Goal: Task Accomplishment & Management: Manage account settings

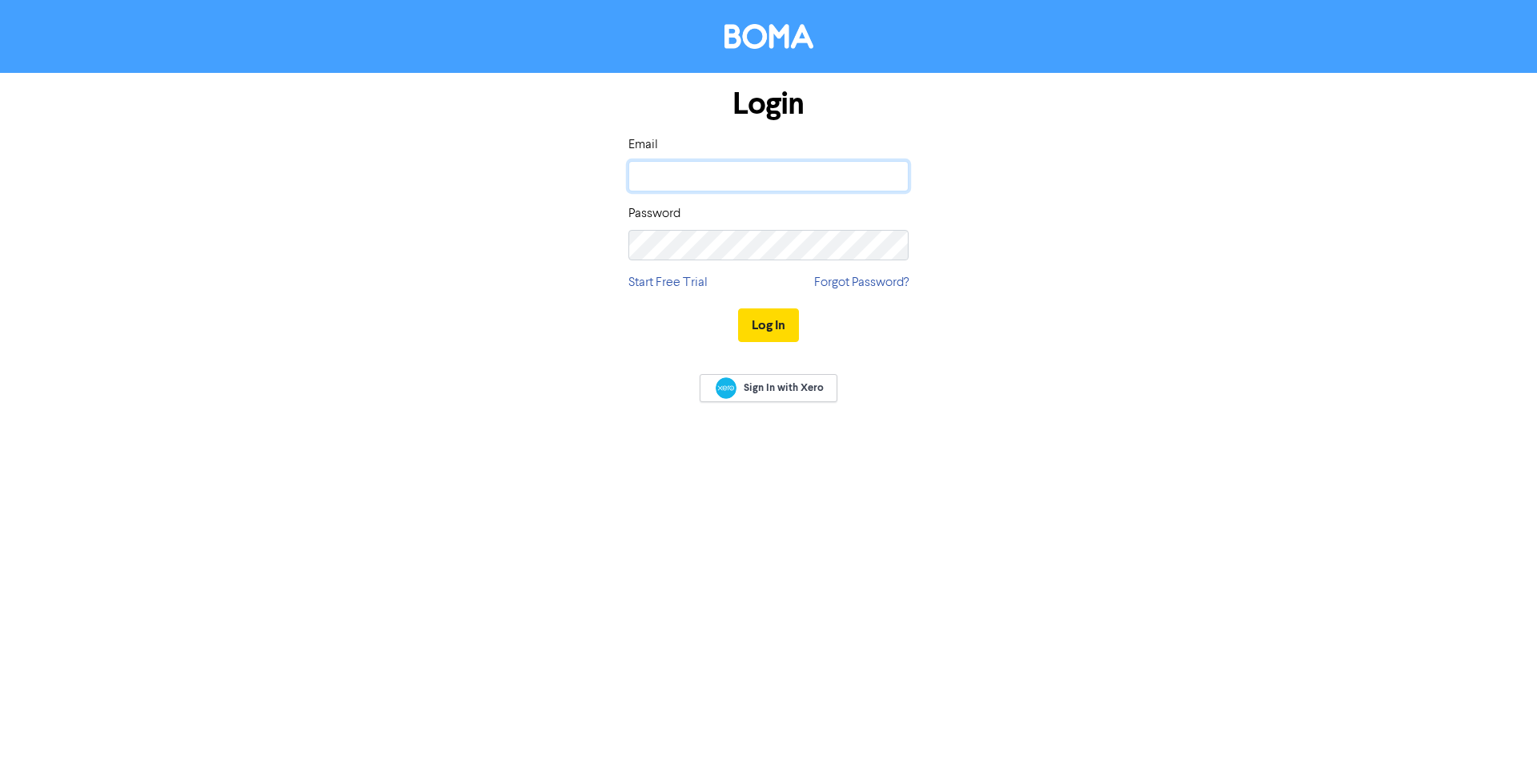
type input "[PERSON_NAME][EMAIL_ADDRESS][PERSON_NAME][DOMAIN_NAME]"
drag, startPoint x: 1070, startPoint y: 264, endPoint x: 995, endPoint y: 283, distance: 77.7
click at [1070, 264] on div "Login Email [PERSON_NAME][EMAIL_ADDRESS][PERSON_NAME][DOMAIN_NAME] Password Sta…" at bounding box center [768, 215] width 913 height 285
click at [773, 325] on button "Log In" at bounding box center [768, 325] width 61 height 34
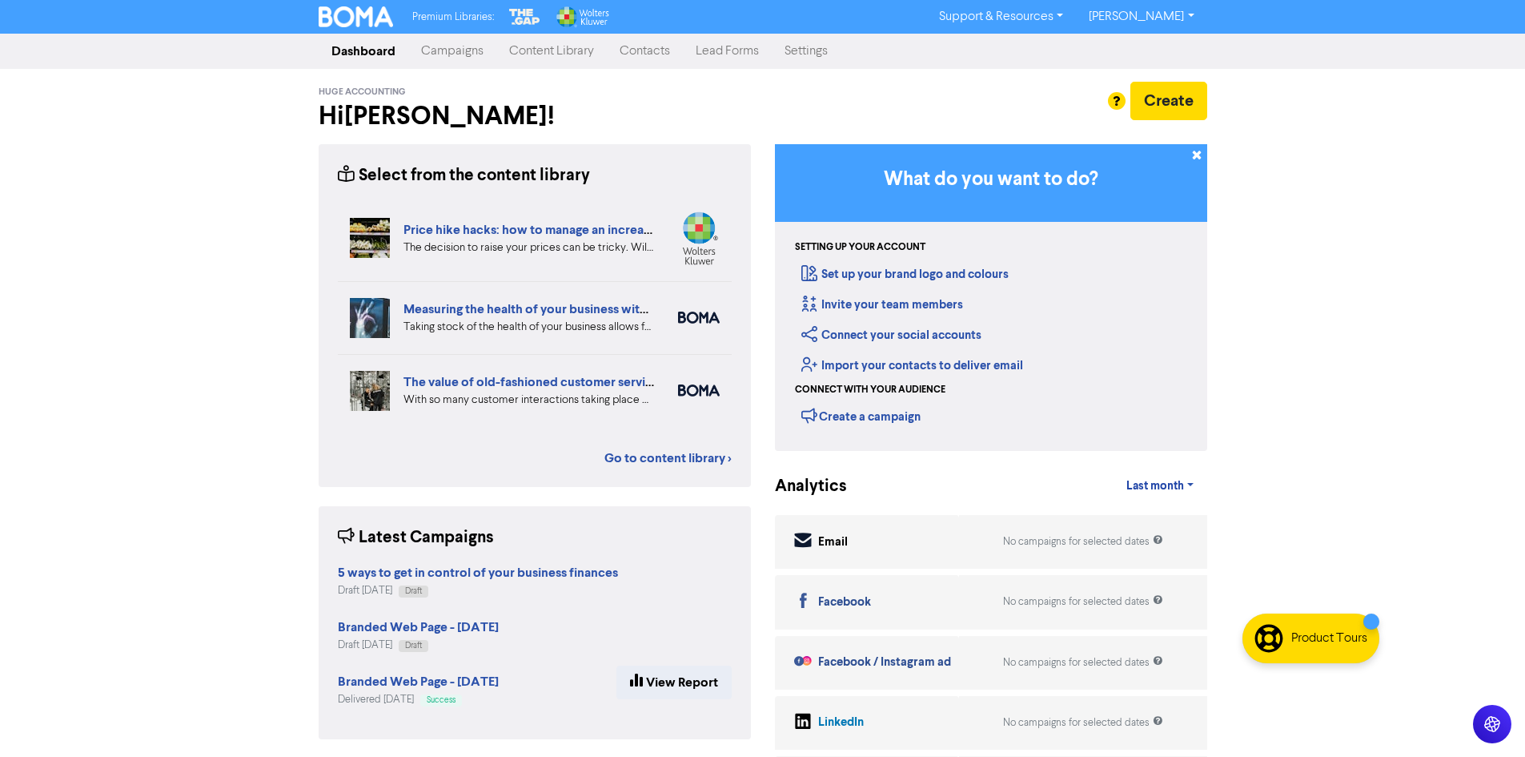
click at [1150, 16] on link "[PERSON_NAME]" at bounding box center [1141, 17] width 131 height 26
click at [1152, 43] on button "Log Out" at bounding box center [1140, 47] width 127 height 19
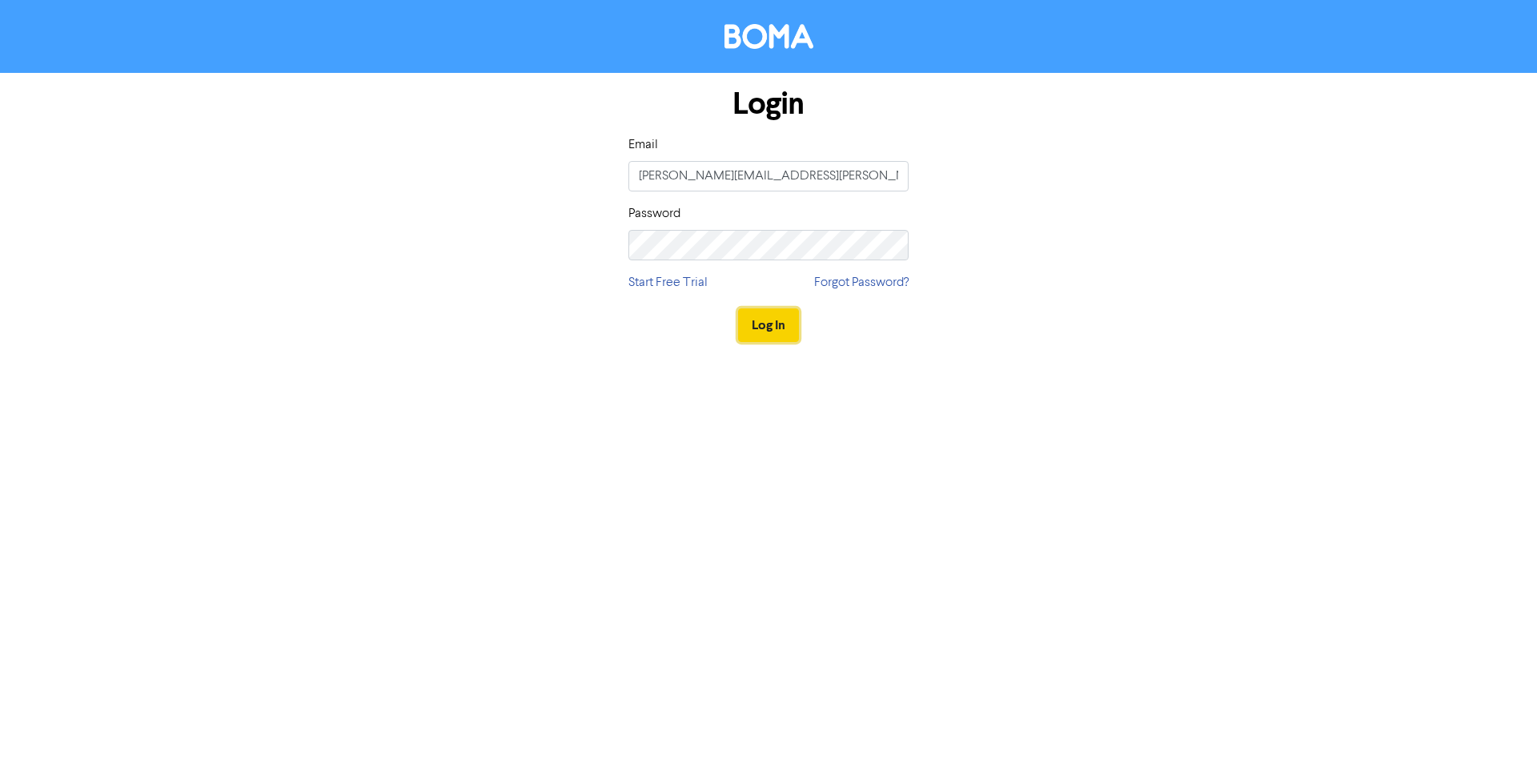
click at [781, 330] on button "Log In" at bounding box center [768, 325] width 61 height 34
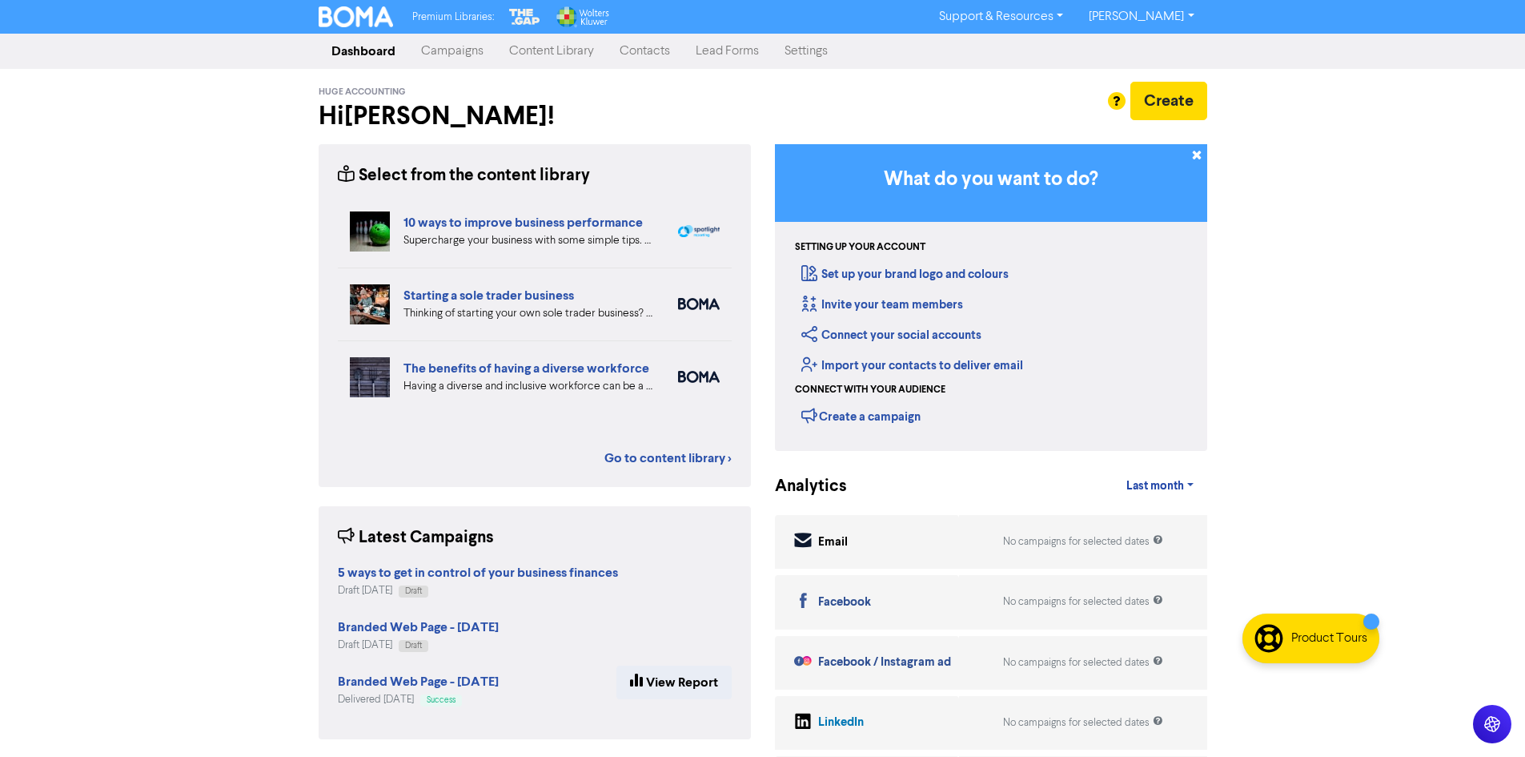
click at [468, 48] on link "Campaigns" at bounding box center [452, 51] width 88 height 32
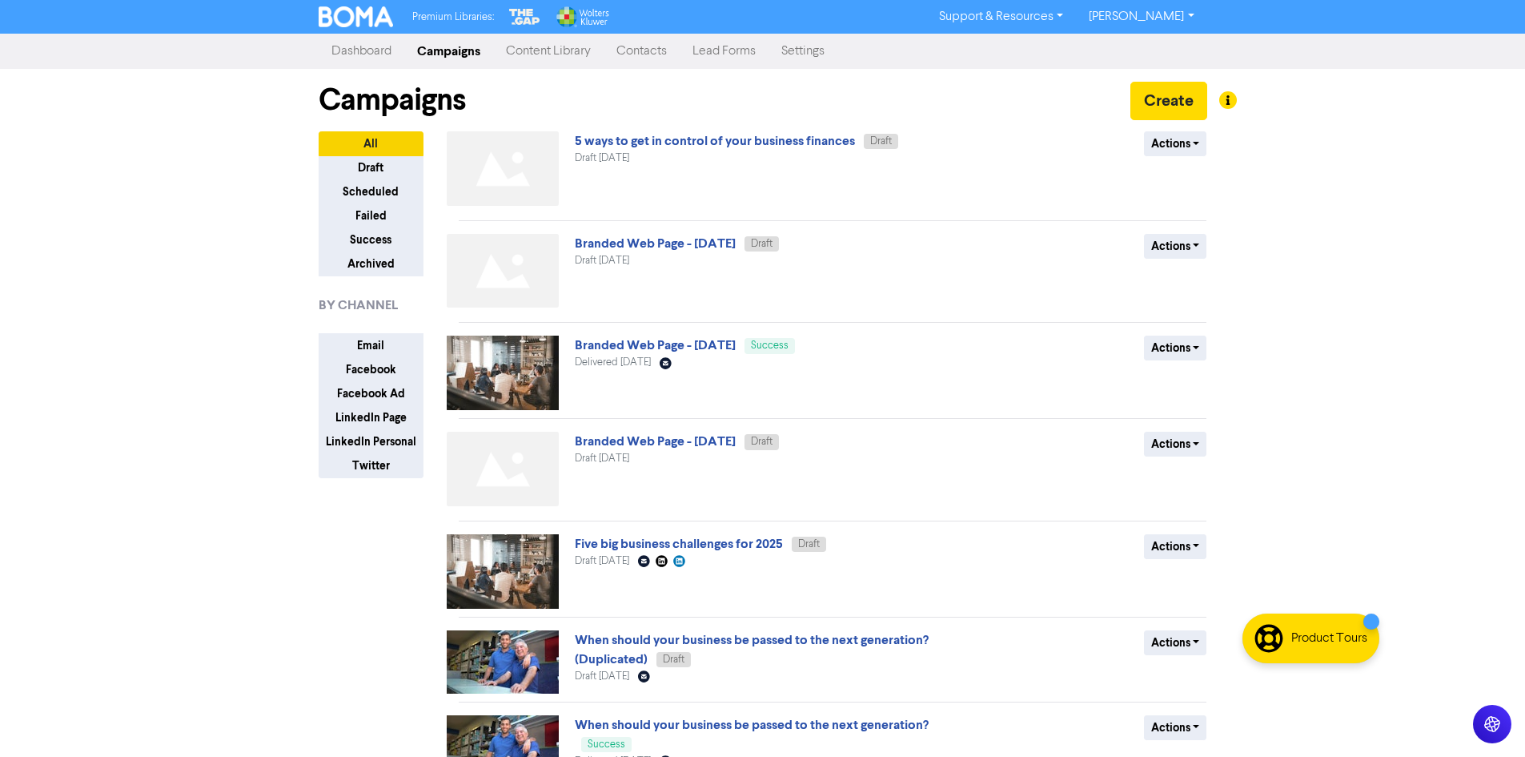
click at [1151, 16] on link "[PERSON_NAME]" at bounding box center [1141, 17] width 131 height 26
click at [1170, 44] on button "Log Out" at bounding box center [1140, 47] width 127 height 19
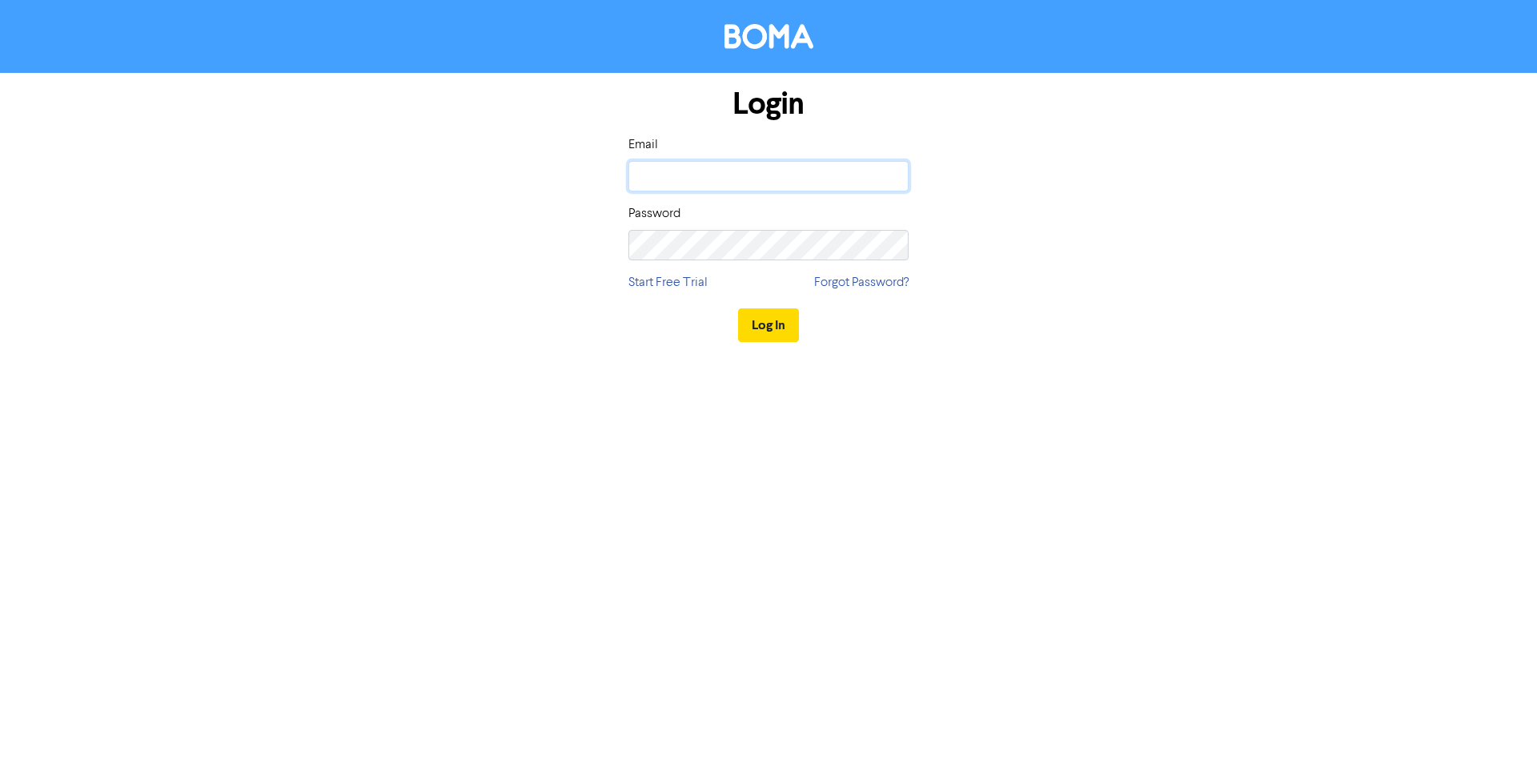
type input "[PERSON_NAME][EMAIL_ADDRESS][PERSON_NAME][DOMAIN_NAME]"
